Goal: Transaction & Acquisition: Book appointment/travel/reservation

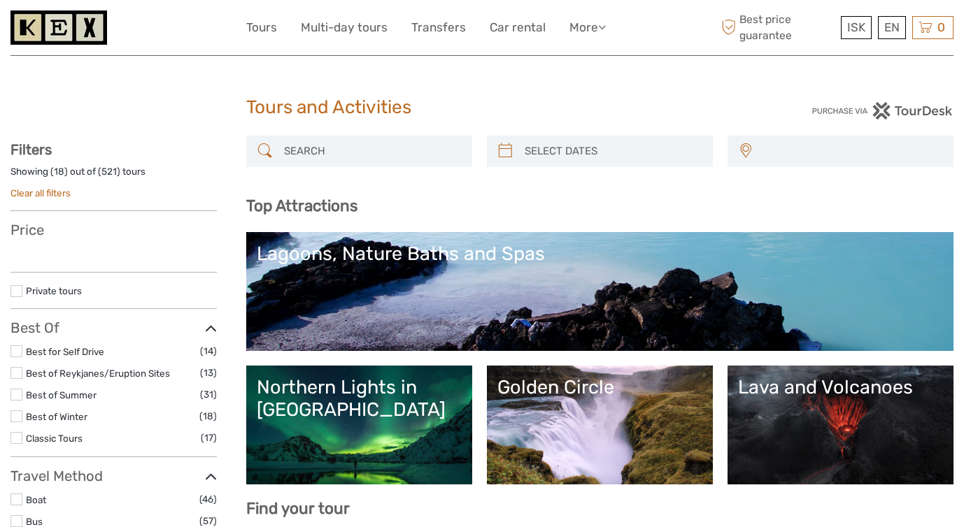
select select
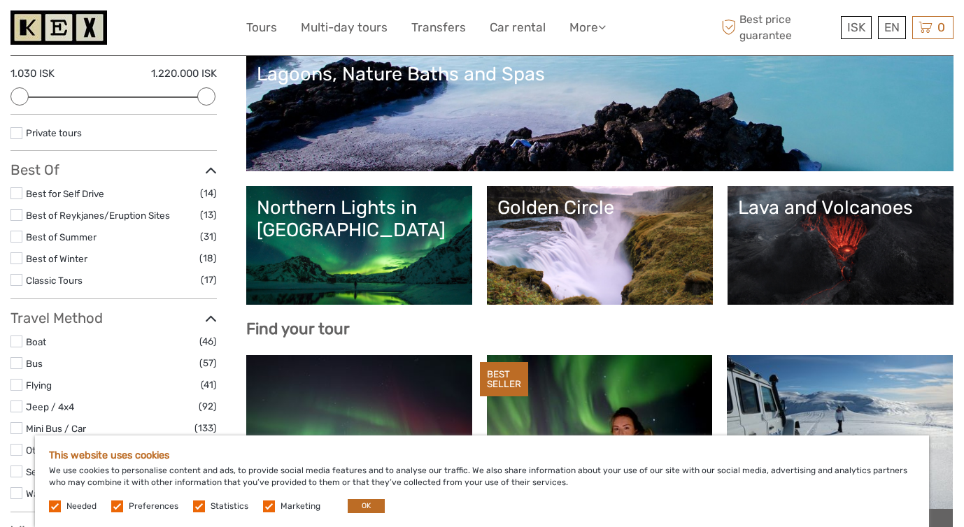
click at [417, 229] on div "Northern Lights in [GEOGRAPHIC_DATA]" at bounding box center [359, 219] width 205 height 45
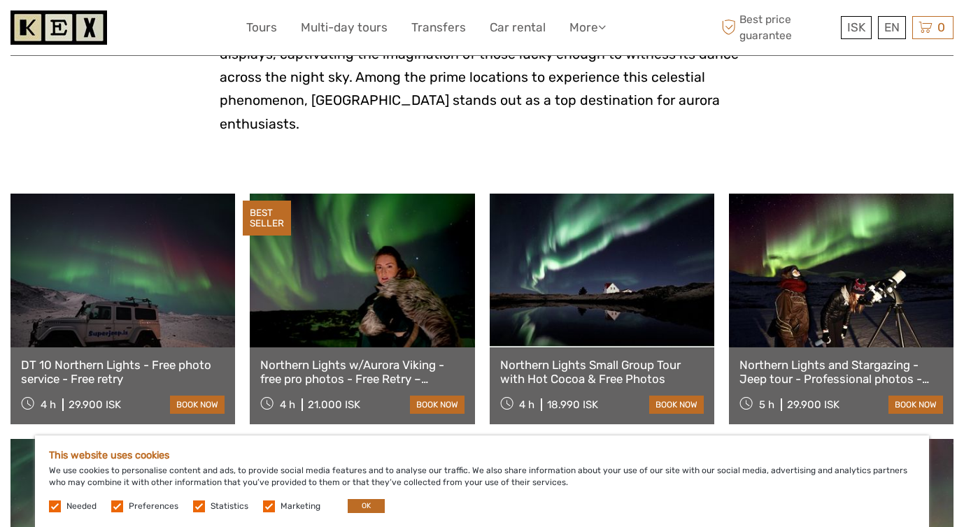
scroll to position [409, 0]
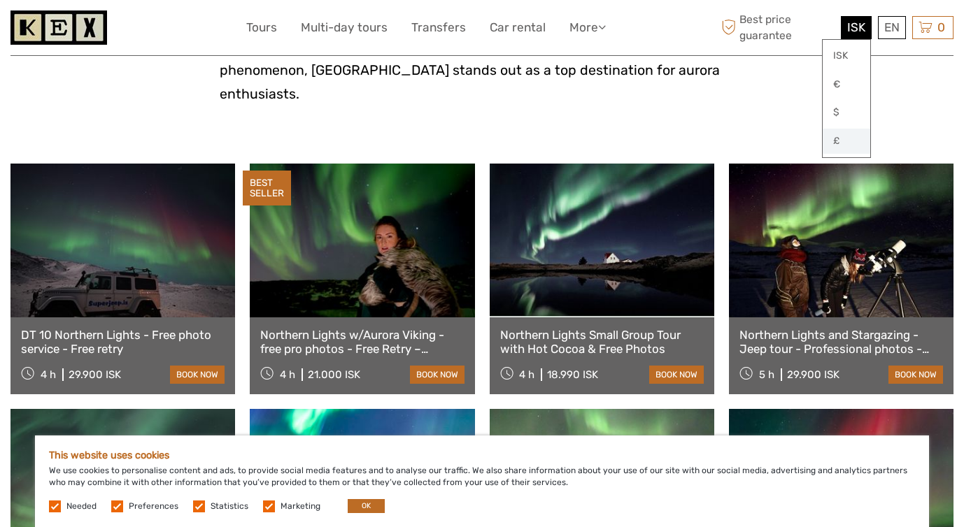
click at [830, 143] on link "£" at bounding box center [847, 141] width 48 height 25
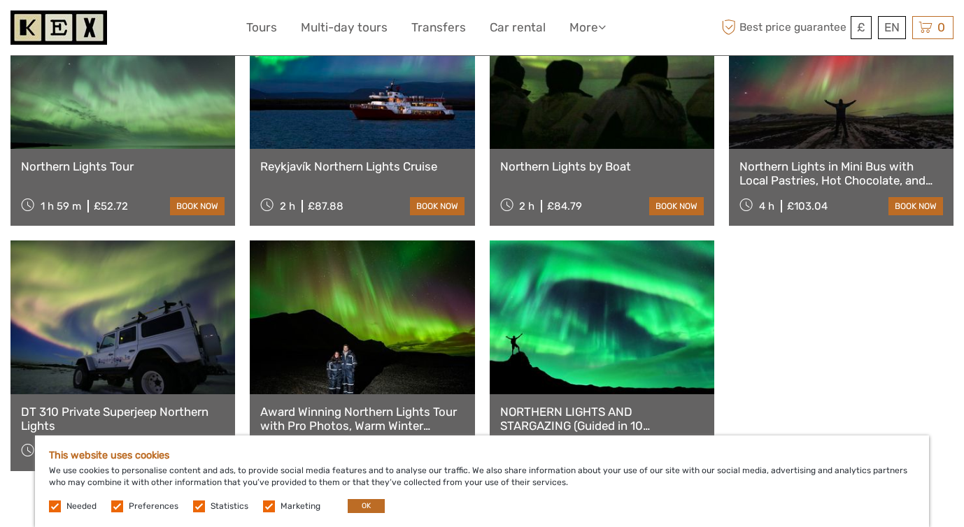
scroll to position [890, 0]
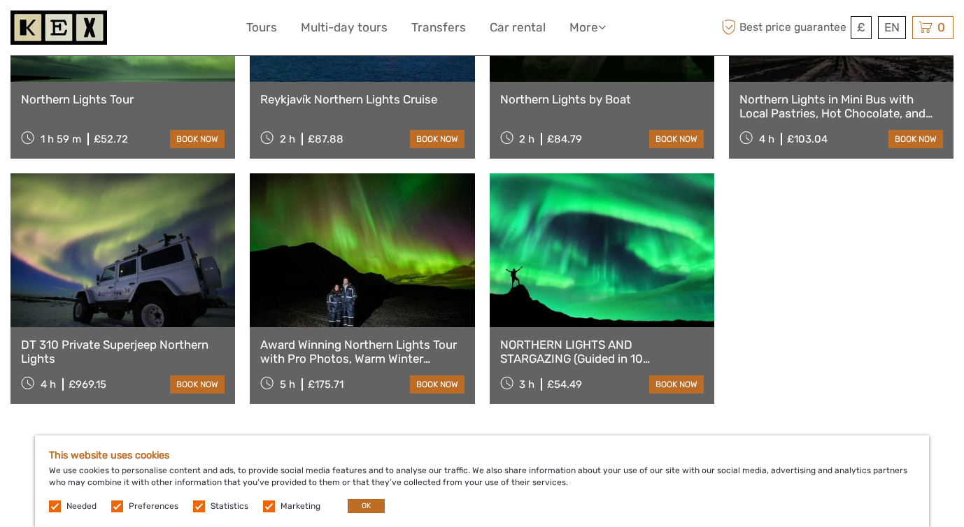
click at [597, 261] on link at bounding box center [602, 250] width 225 height 154
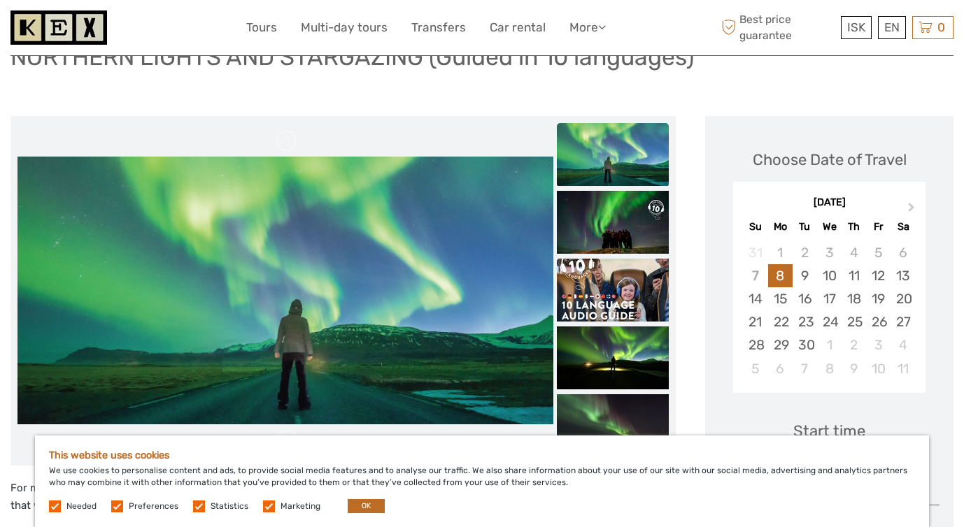
scroll to position [165, 0]
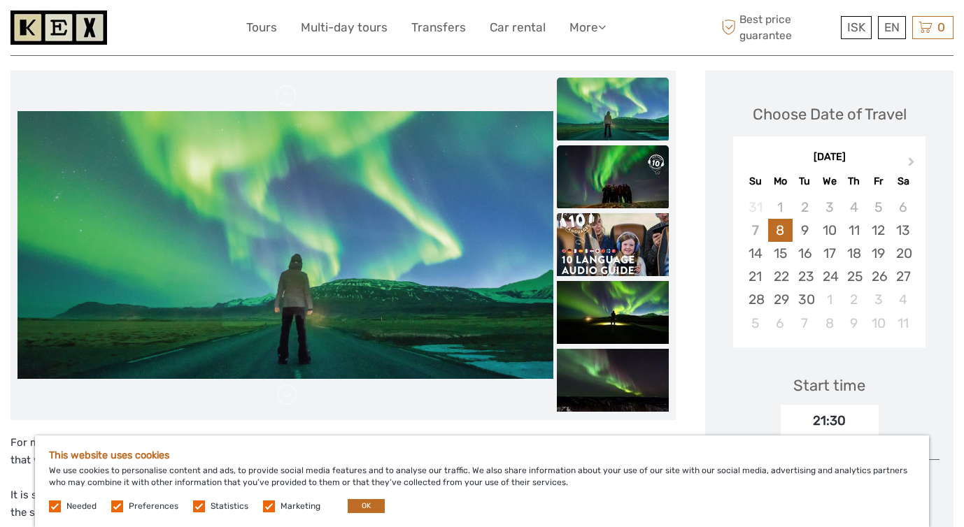
click at [620, 192] on img at bounding box center [613, 176] width 112 height 63
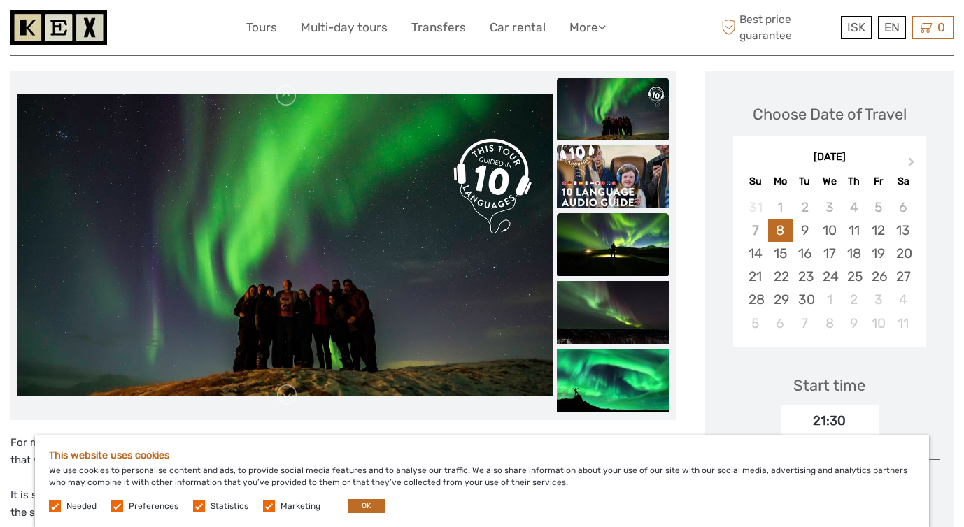
click at [628, 239] on img at bounding box center [613, 244] width 112 height 63
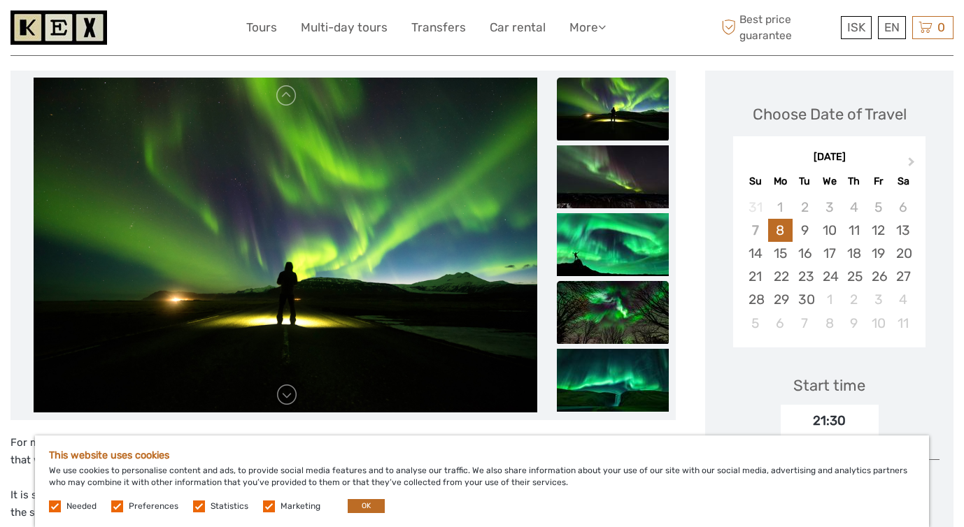
click at [640, 284] on img at bounding box center [613, 312] width 112 height 63
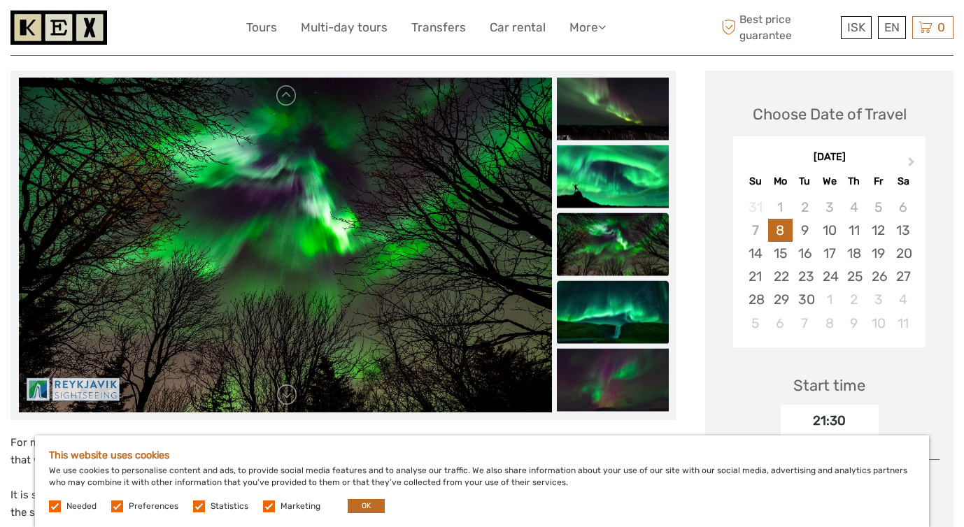
click at [638, 291] on img at bounding box center [613, 311] width 112 height 63
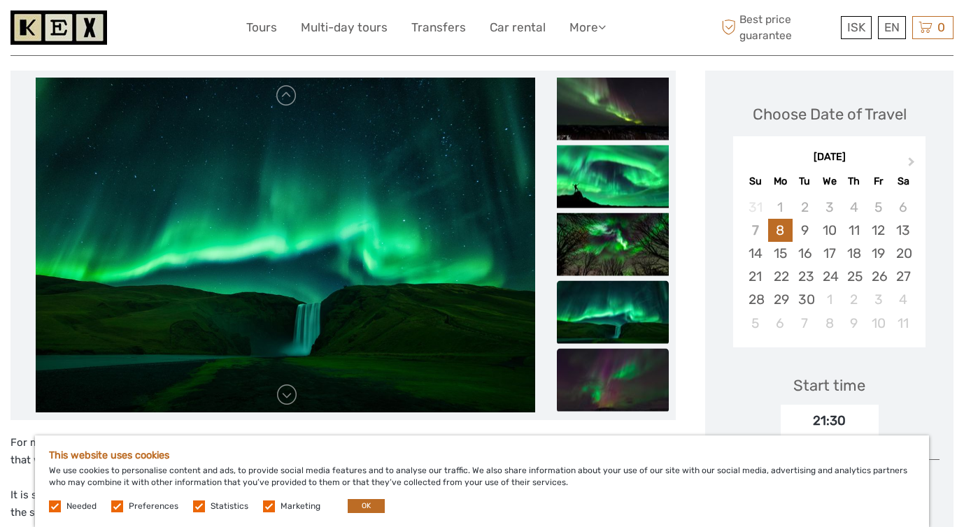
click at [639, 364] on img at bounding box center [613, 379] width 112 height 63
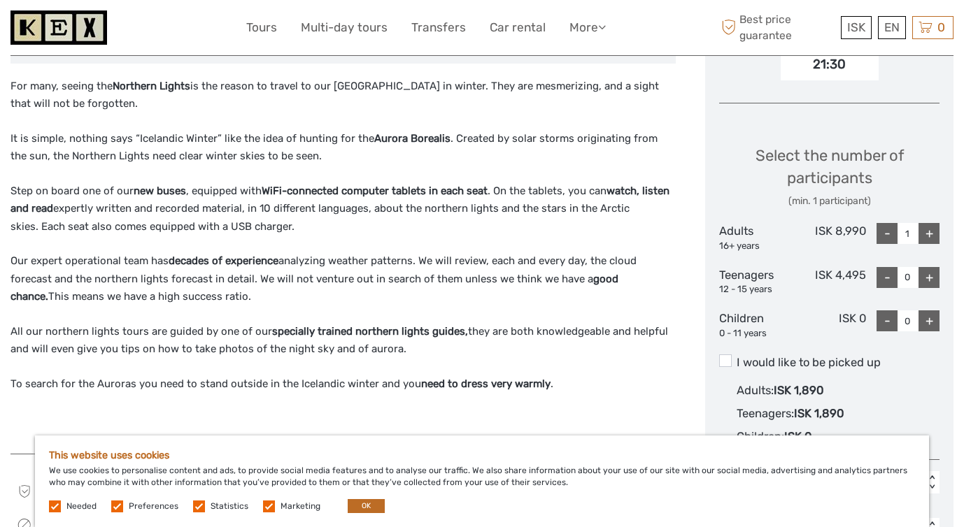
scroll to position [521, 0]
click at [855, 41] on div "ISK € $ £" at bounding box center [846, 98] width 49 height 119
click at [842, 144] on link "£" at bounding box center [847, 141] width 48 height 25
click at [603, 233] on p "Step on board one of our new buses , equipped with WiFi-connected computer tabl…" at bounding box center [342, 210] width 665 height 54
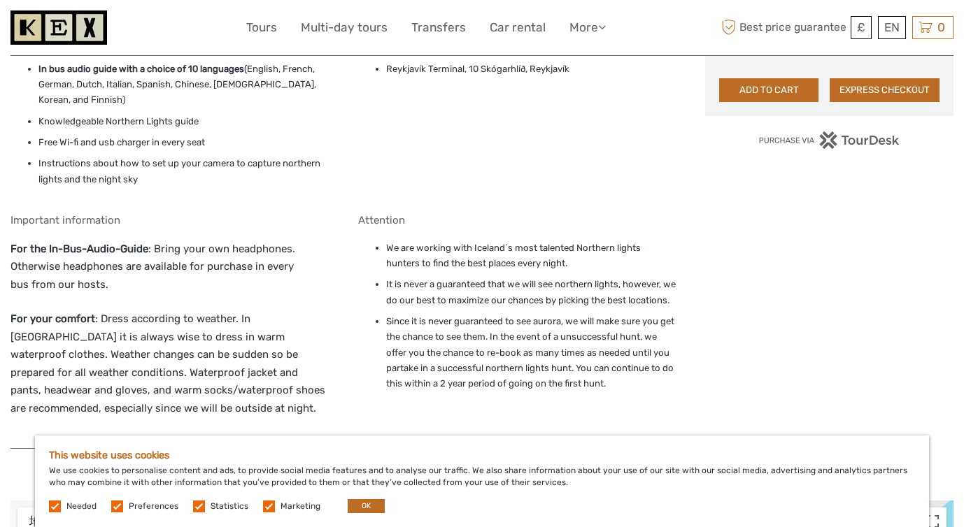
scroll to position [878, 0]
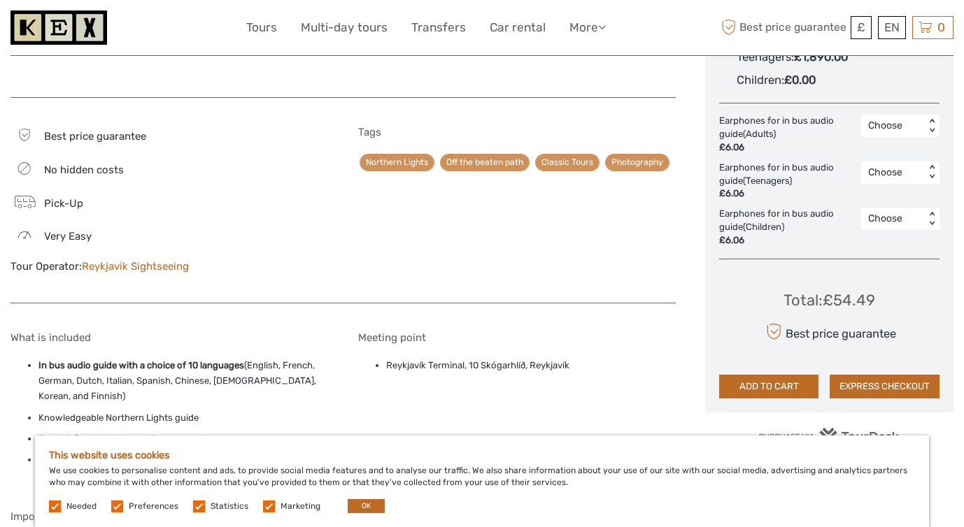
click at [632, 264] on div "Tags Northern Lights Off the beaten path Classic Tours Photography" at bounding box center [517, 207] width 318 height 163
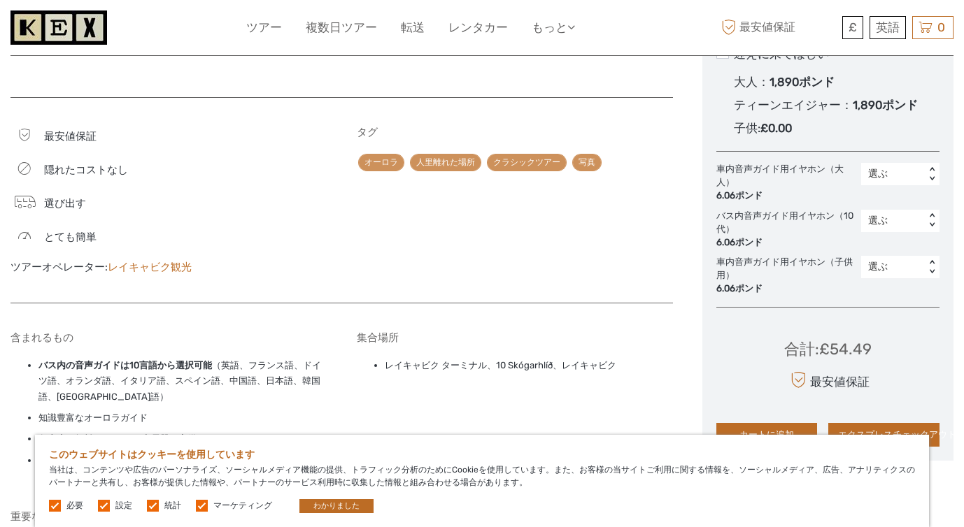
click at [466, 259] on div "タグ オーロラ 人里離れた場所 クラシックツアー 写真" at bounding box center [515, 207] width 317 height 163
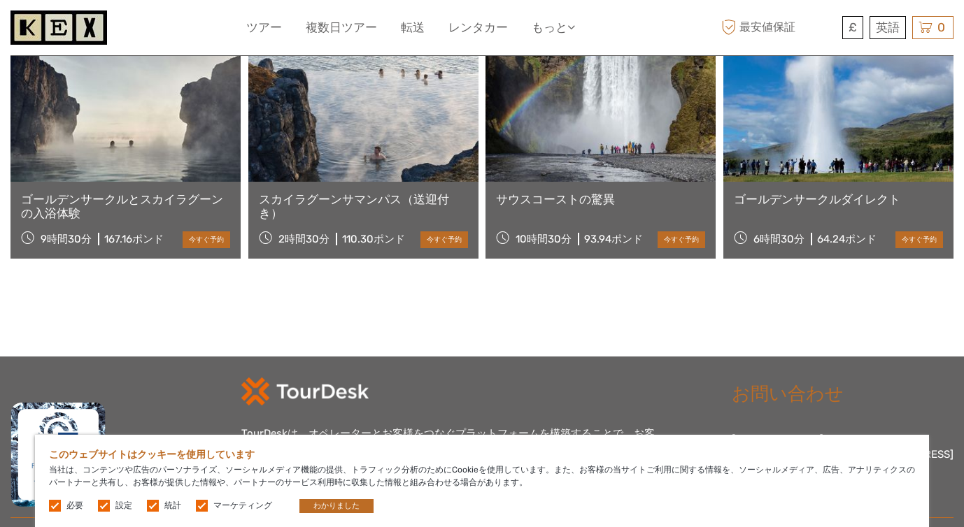
scroll to position [2085, 0]
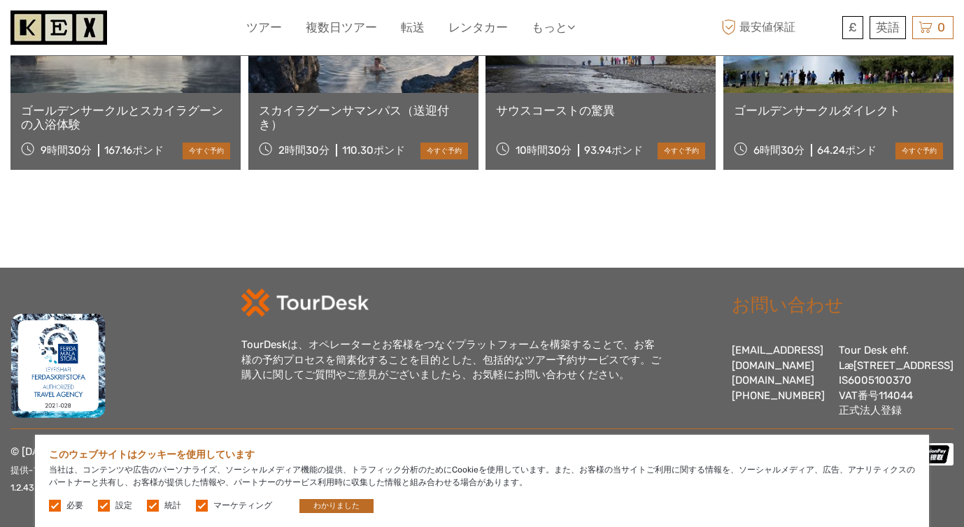
click at [367, 497] on div "このウェブサイトはクッキーを使用しています 当社は、コンテンツや広告のパーソナライズ、ソーシャルメディア機能の提供、トラフィック分析のためにCookieを使用…" at bounding box center [482, 481] width 894 height 92
click at [366, 499] on button "わかりました" at bounding box center [336, 506] width 74 height 14
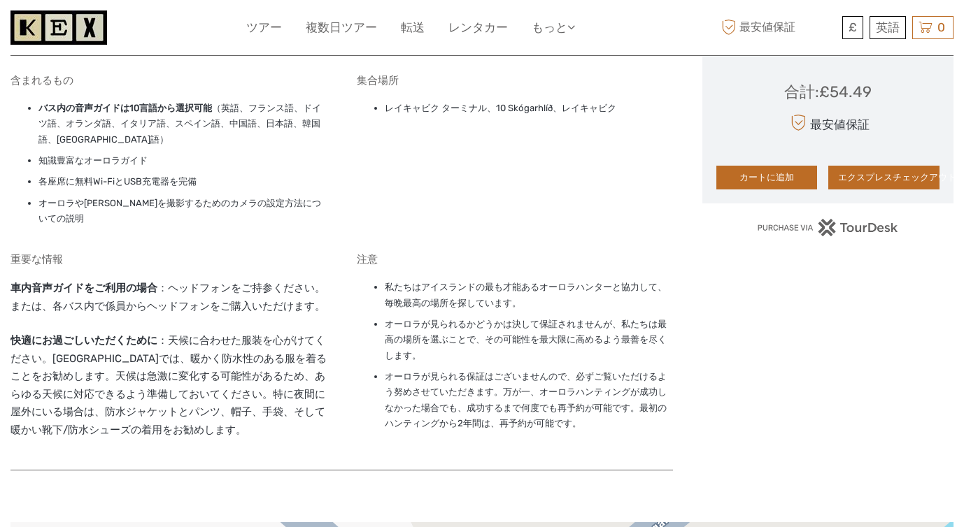
scroll to position [0, 0]
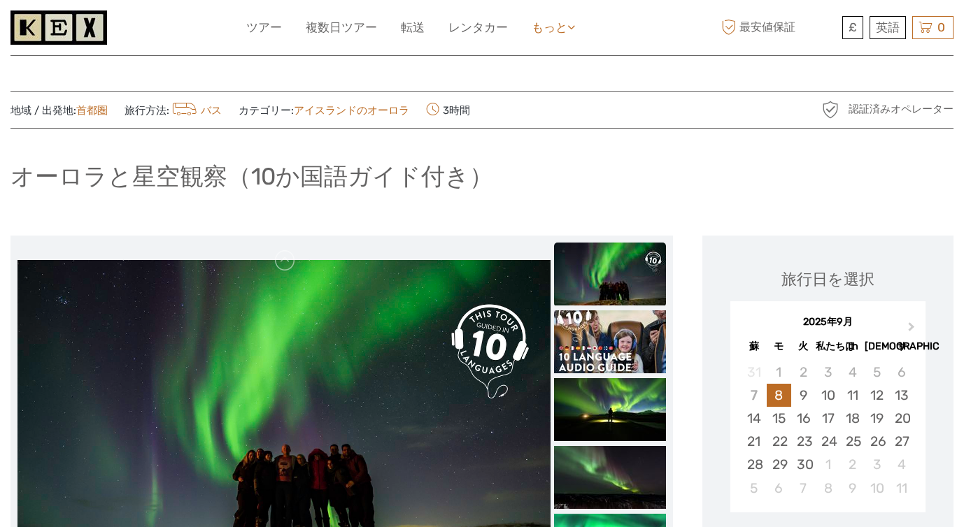
click at [567, 28] on font "もっと" at bounding box center [550, 27] width 36 height 14
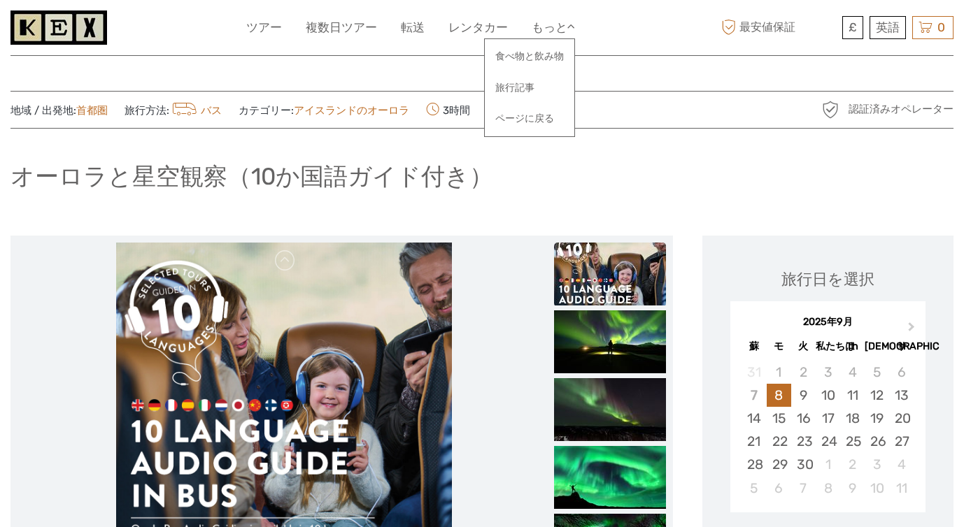
click at [494, 162] on div "オーロラと星空観察（10か国語ガイド付き）" at bounding box center [481, 182] width 943 height 51
click at [286, 29] on ul "ツアー 複数日ツアー 転送 レンタカー もっと 食べ物と飲み物 旅行記事 ページに戻る 食べ物と飲み物 旅行記事 ページに戻る" at bounding box center [421, 27] width 350 height 20
click at [285, 30] on ul "ツアー 複数日ツアー 転送 レンタカー もっと 食べ物と飲み物 旅行記事 ページに戻る 食べ物と飲み物 旅行記事 ページに戻る" at bounding box center [421, 27] width 350 height 20
click at [269, 26] on font "ツアー" at bounding box center [264, 27] width 36 height 14
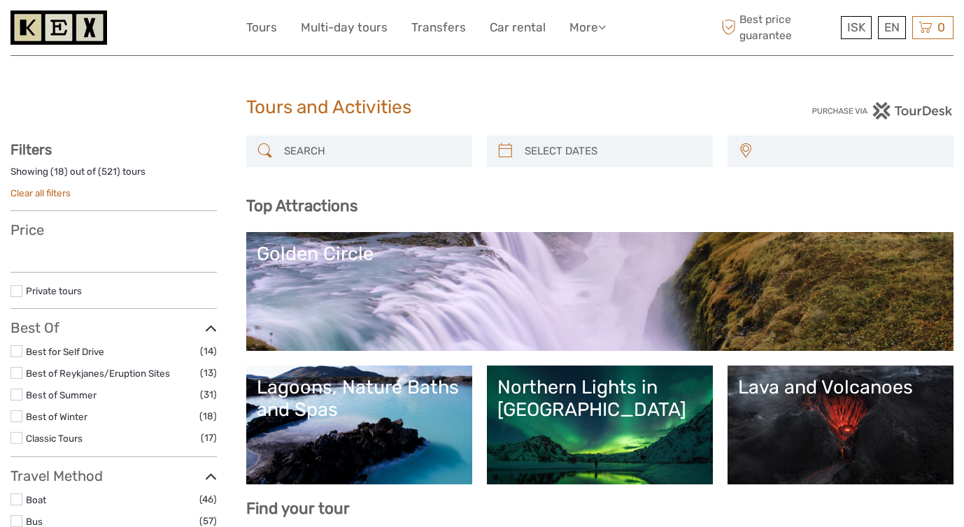
select select
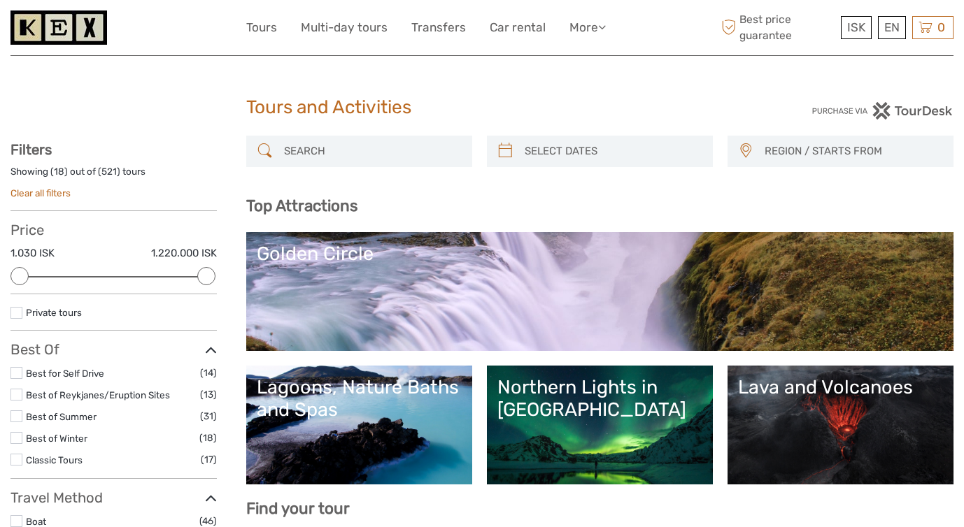
click at [795, 151] on span "REGION / STARTS FROM" at bounding box center [852, 151] width 188 height 23
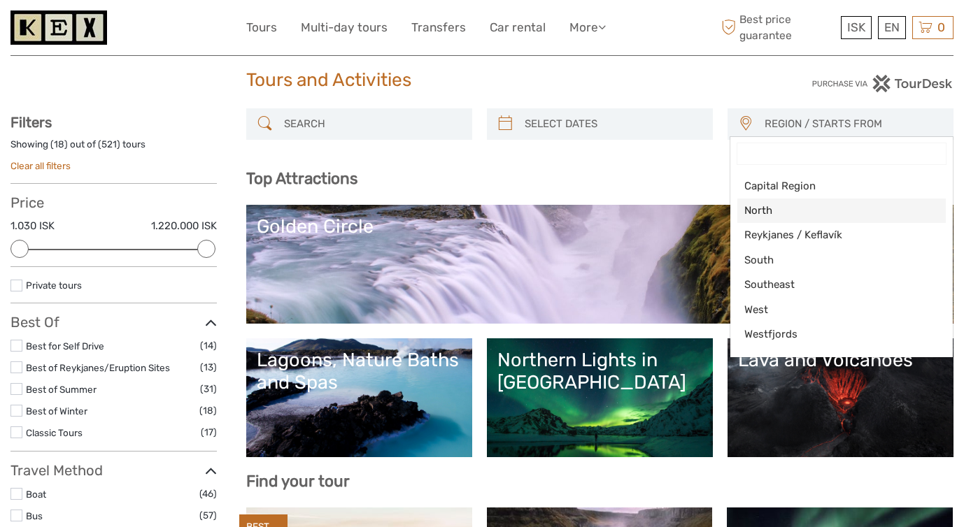
scroll to position [59, 0]
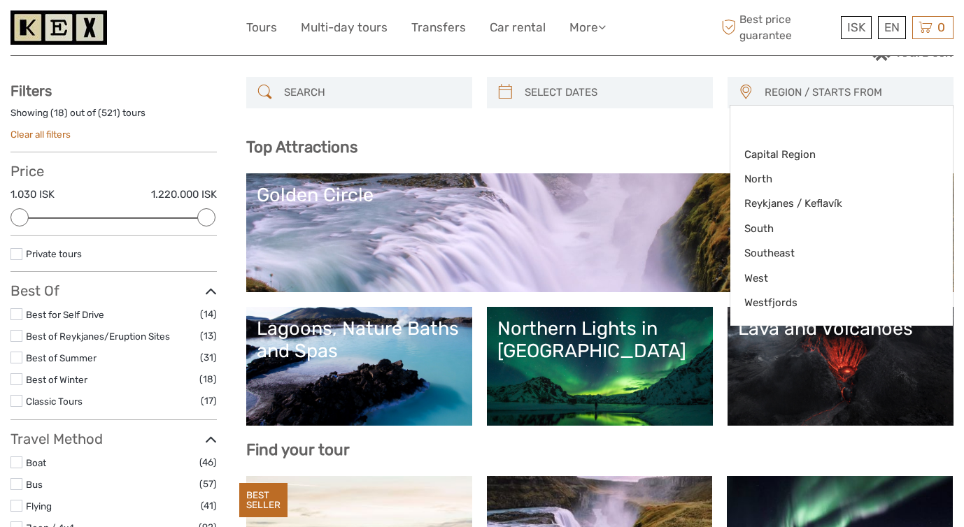
click at [632, 148] on h3 "Top Attractions" at bounding box center [599, 147] width 707 height 19
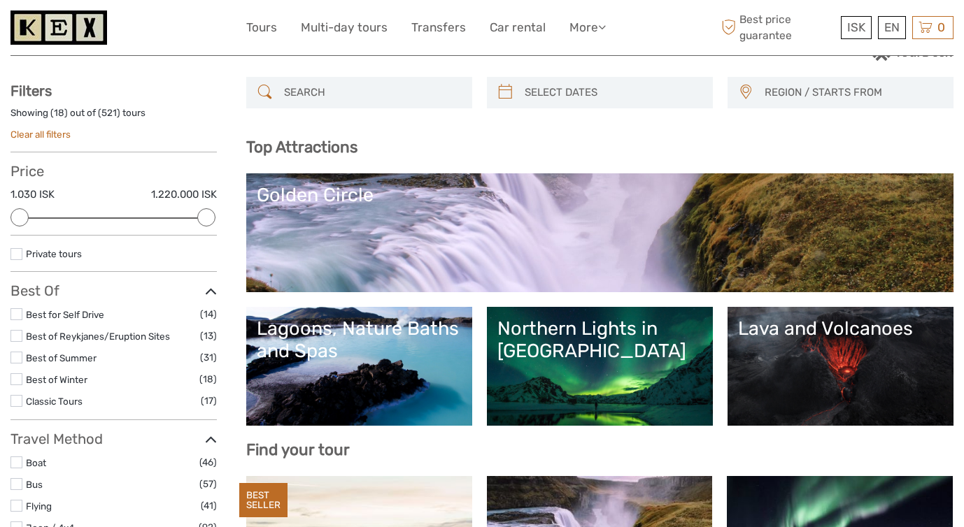
click at [627, 341] on div "Northern Lights in [GEOGRAPHIC_DATA]" at bounding box center [599, 340] width 205 height 45
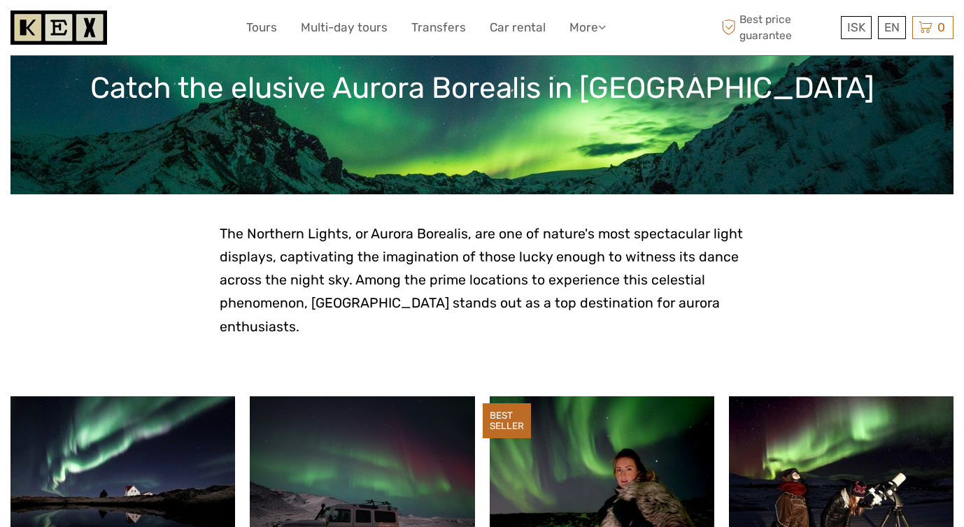
scroll to position [445, 0]
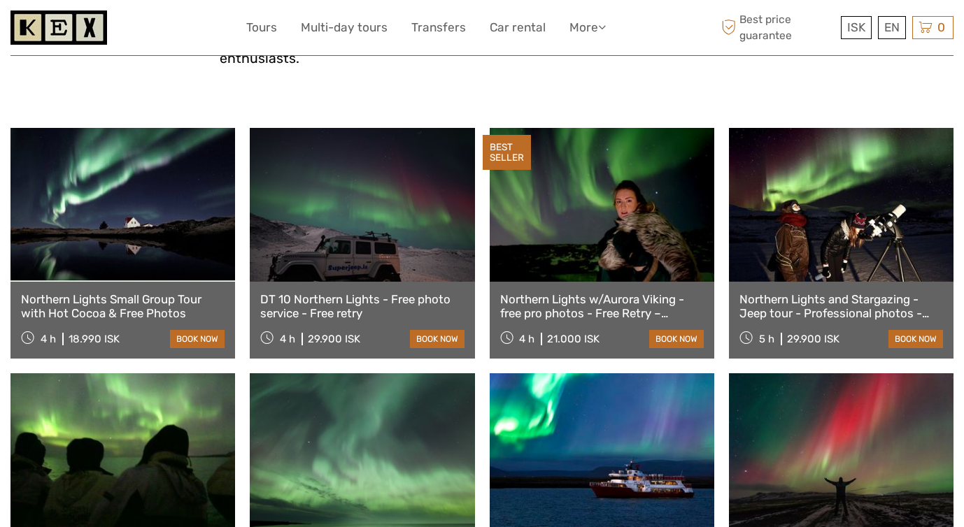
click at [504, 70] on p at bounding box center [482, 81] width 525 height 23
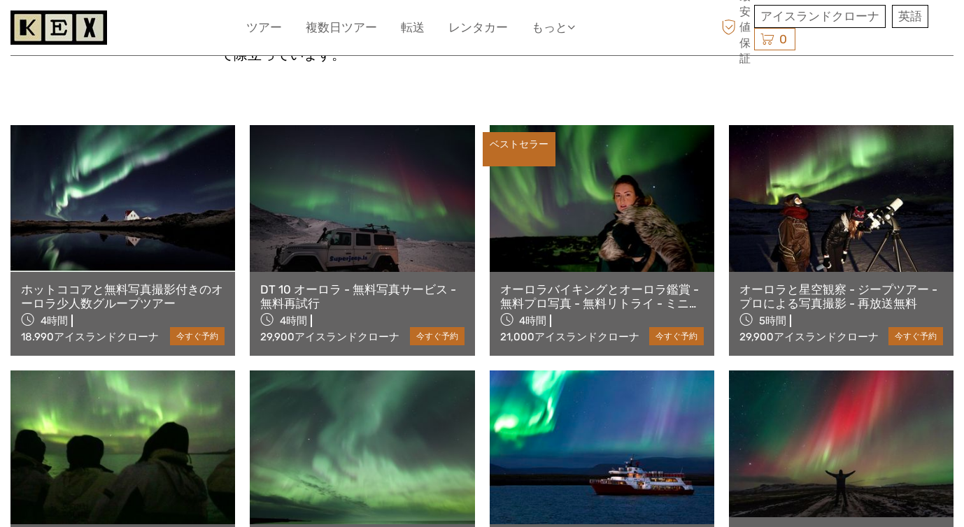
scroll to position [273, 0]
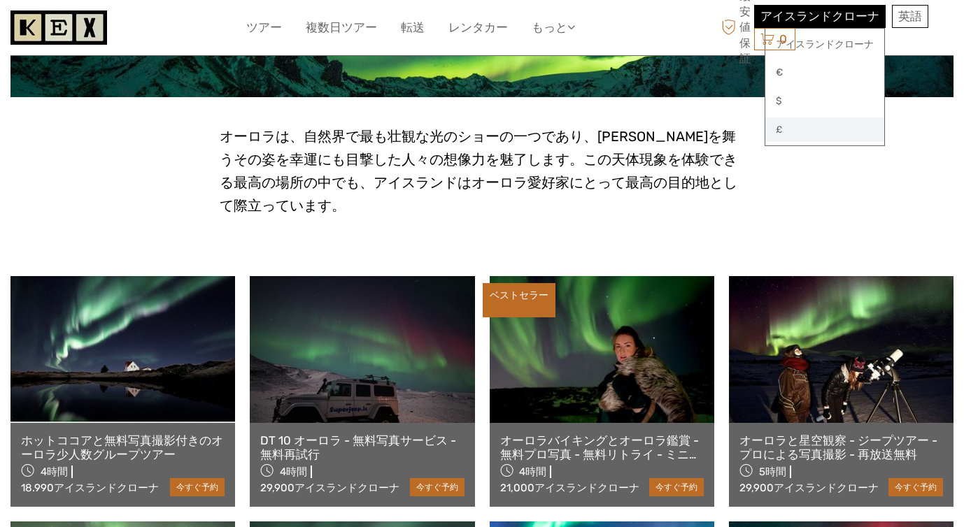
click at [786, 129] on link "£" at bounding box center [824, 130] width 119 height 25
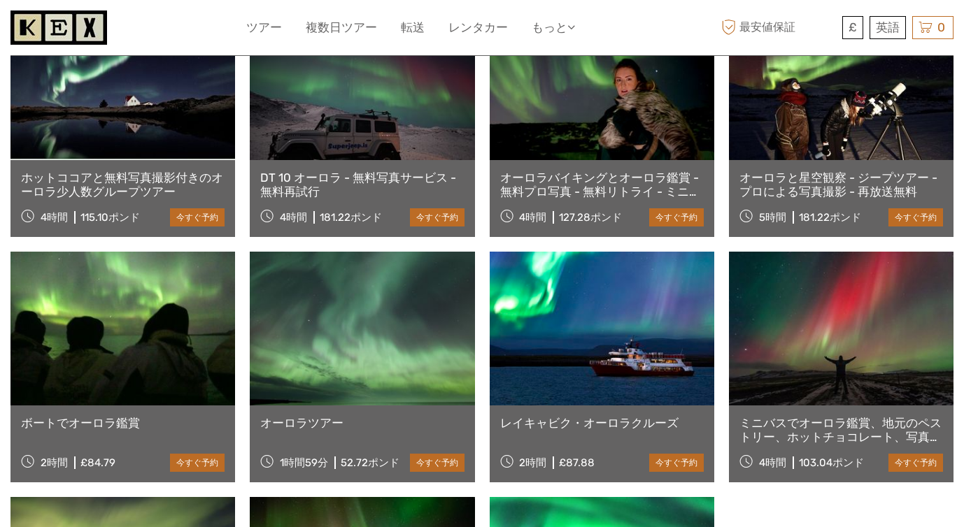
scroll to position [459, 0]
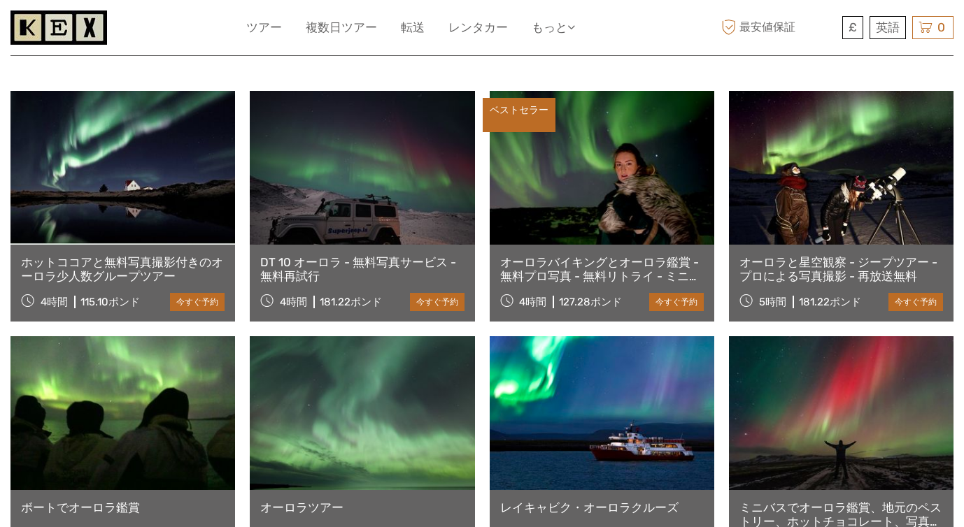
click at [416, 190] on link at bounding box center [362, 168] width 225 height 154
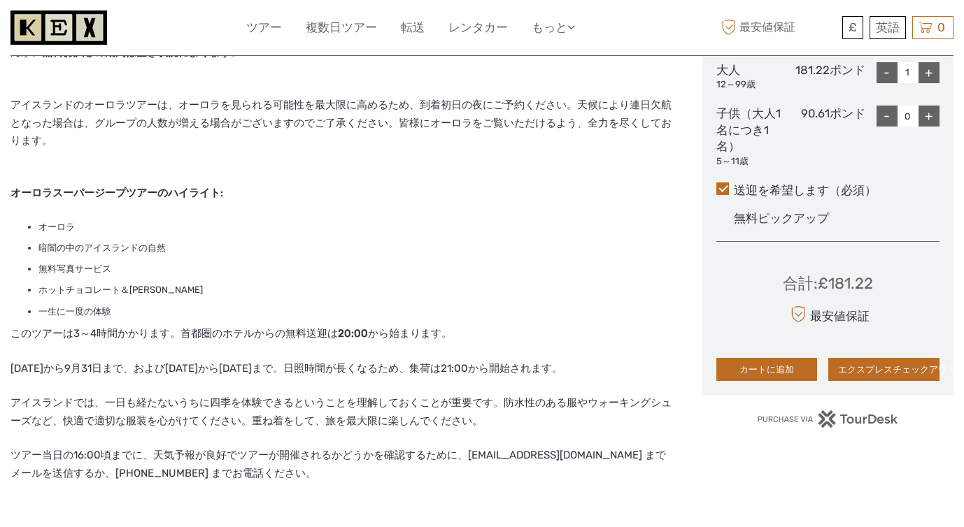
scroll to position [680, 0]
